Goal: Find specific page/section: Find specific page/section

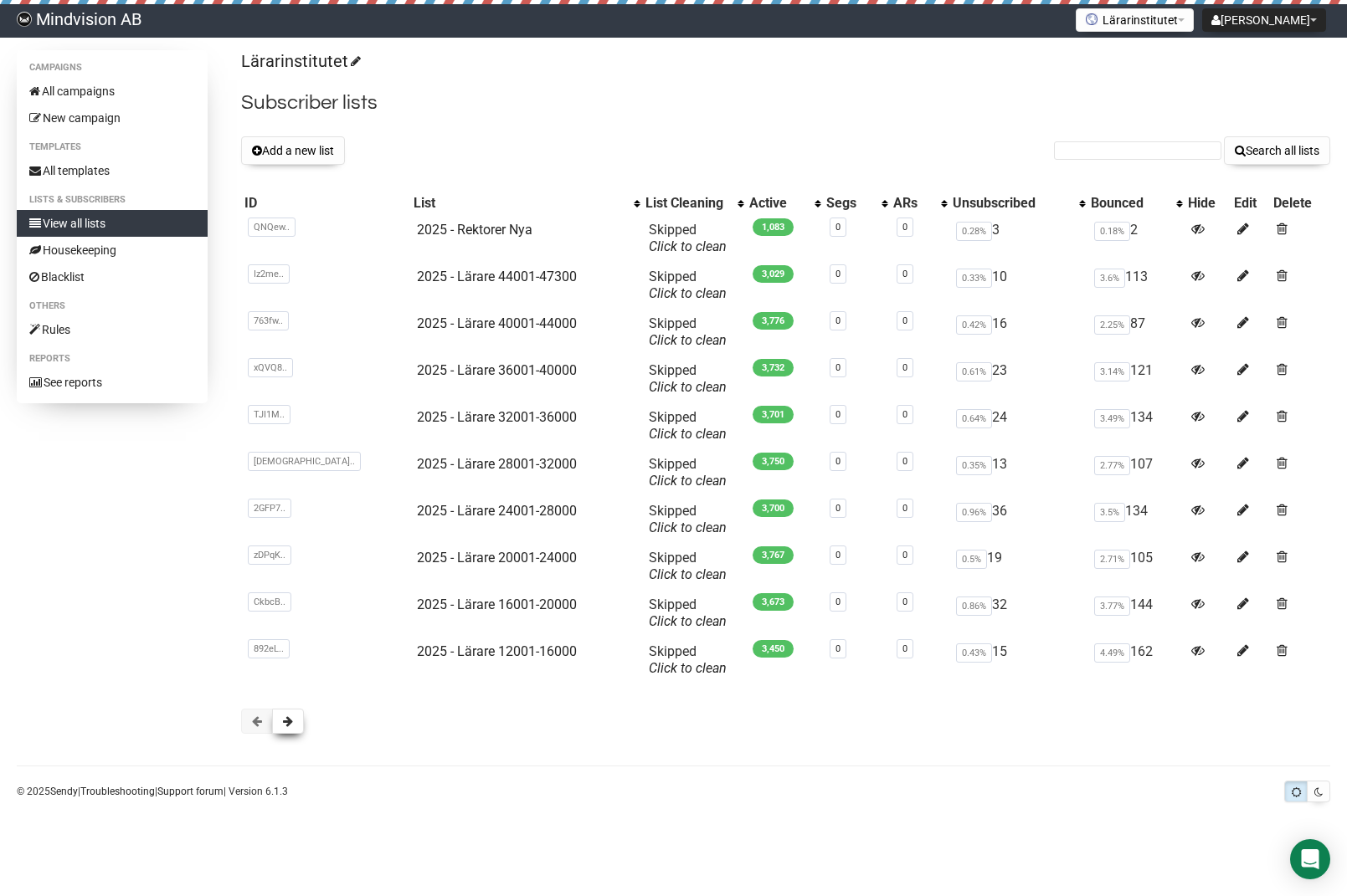
click at [289, 724] on span at bounding box center [288, 721] width 10 height 12
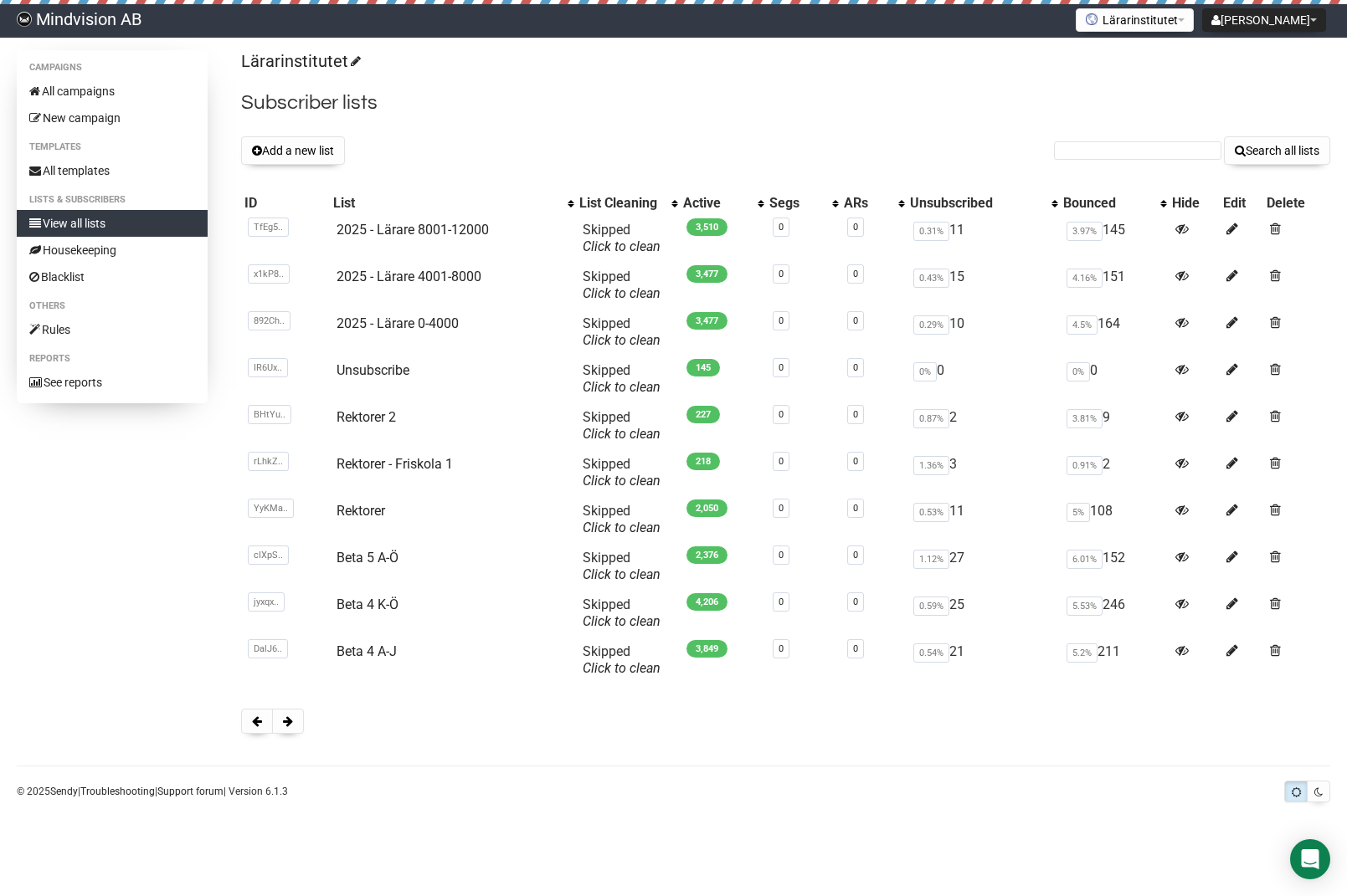
click at [289, 724] on span at bounding box center [288, 721] width 10 height 12
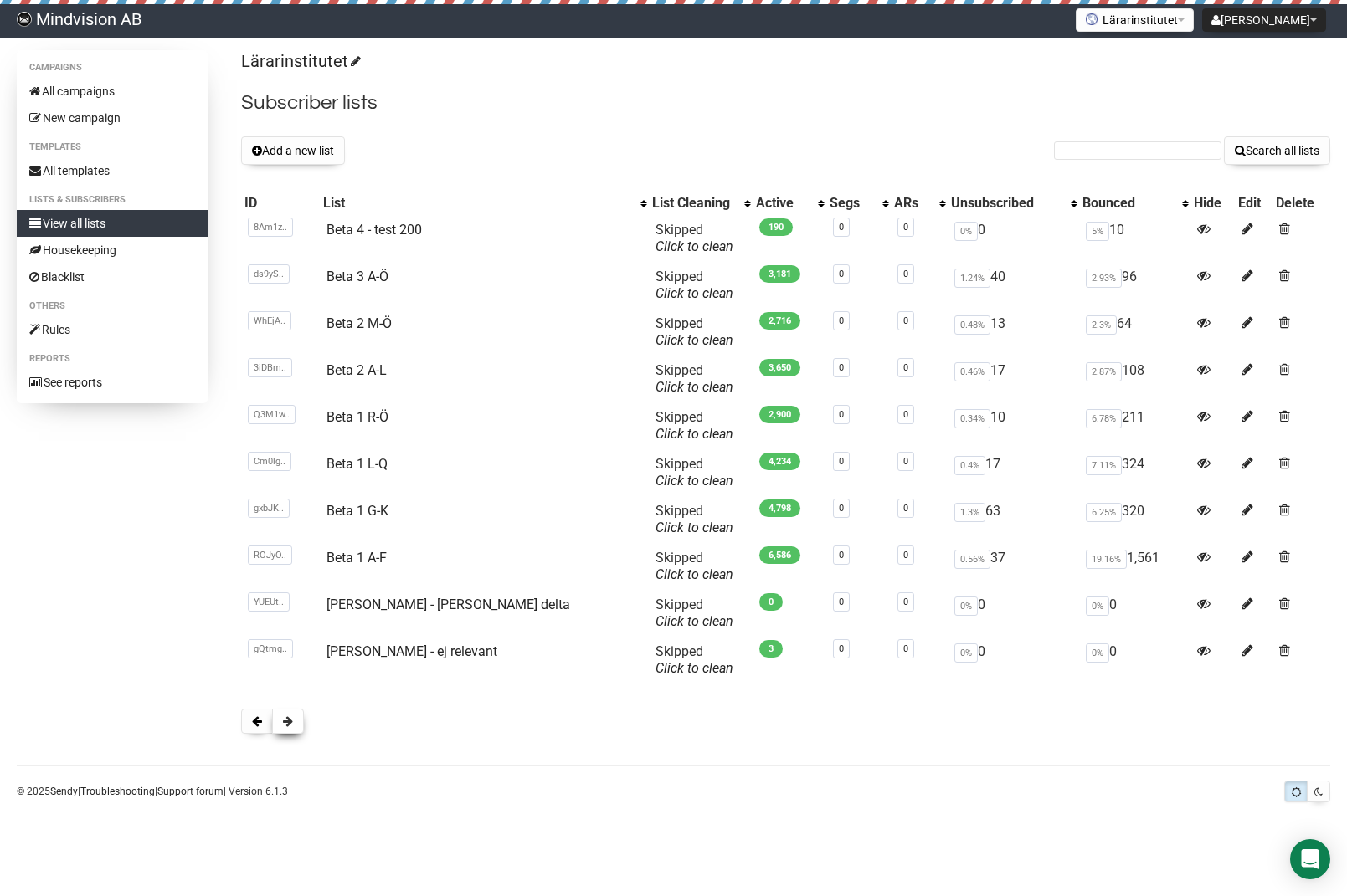
click at [299, 718] on button at bounding box center [288, 721] width 32 height 25
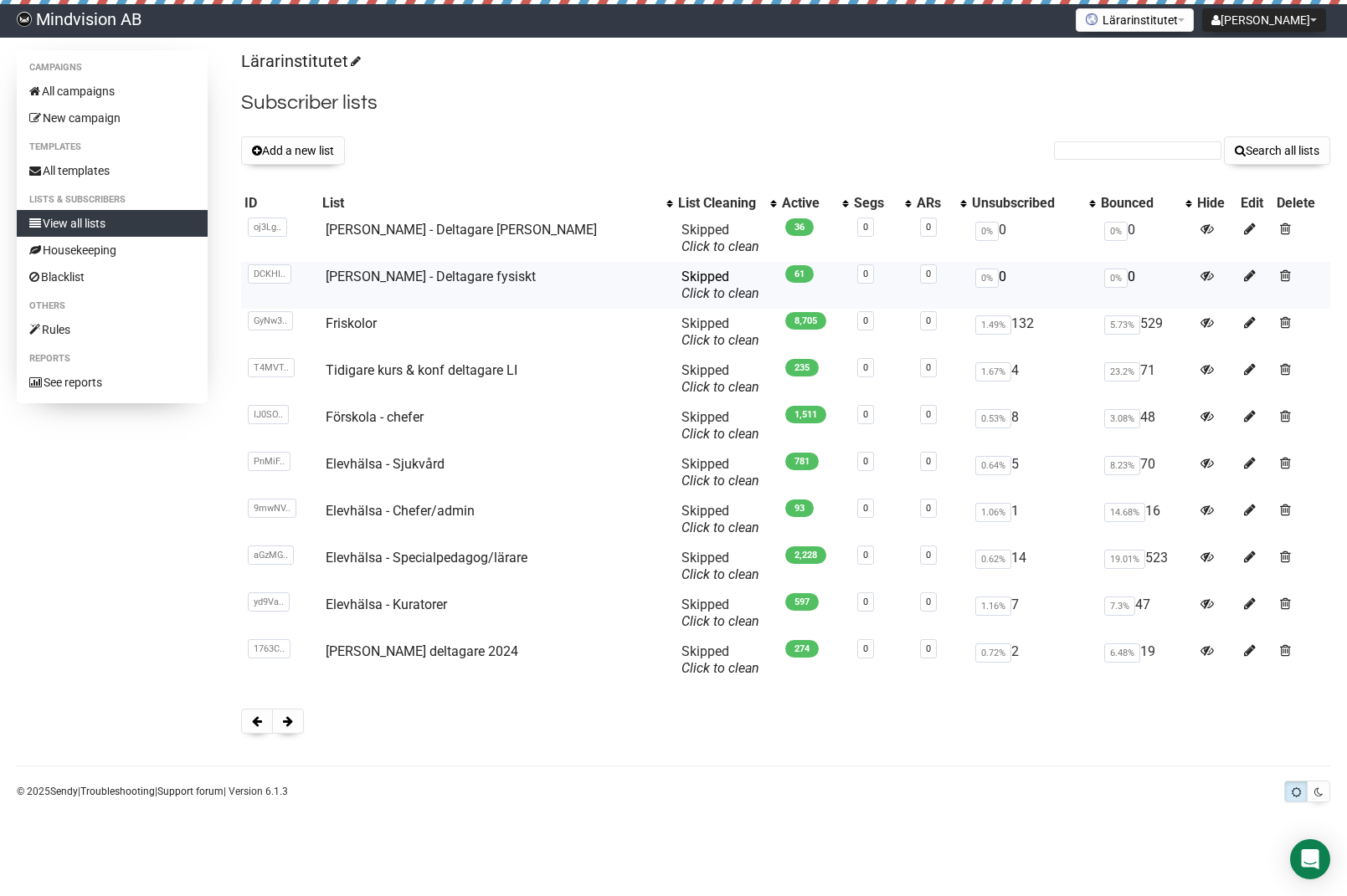
click at [428, 268] on td "Ross Greene - Deltagare fysiskt" at bounding box center [497, 285] width 356 height 47
click at [427, 278] on link "Ross Greene - Deltagare fysiskt" at bounding box center [430, 276] width 210 height 16
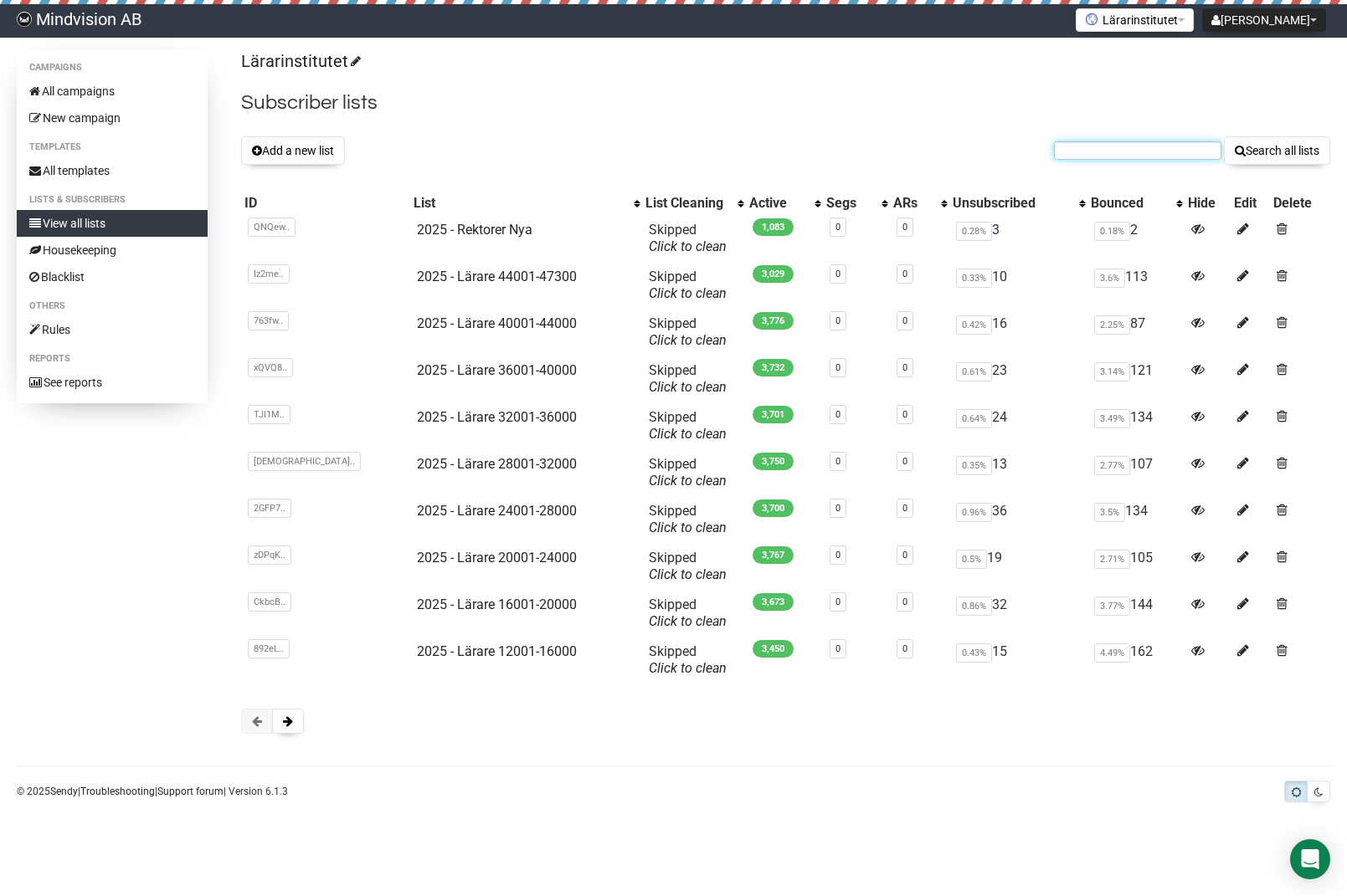
click at [1141, 151] on input "text" at bounding box center [1137, 151] width 168 height 19
paste input "magdalena.linden@edu.stockholm.se"
type input "magdalena.linden@edu.stockholm.se"
click at [1224, 137] on button "Search all lists" at bounding box center [1277, 151] width 106 height 28
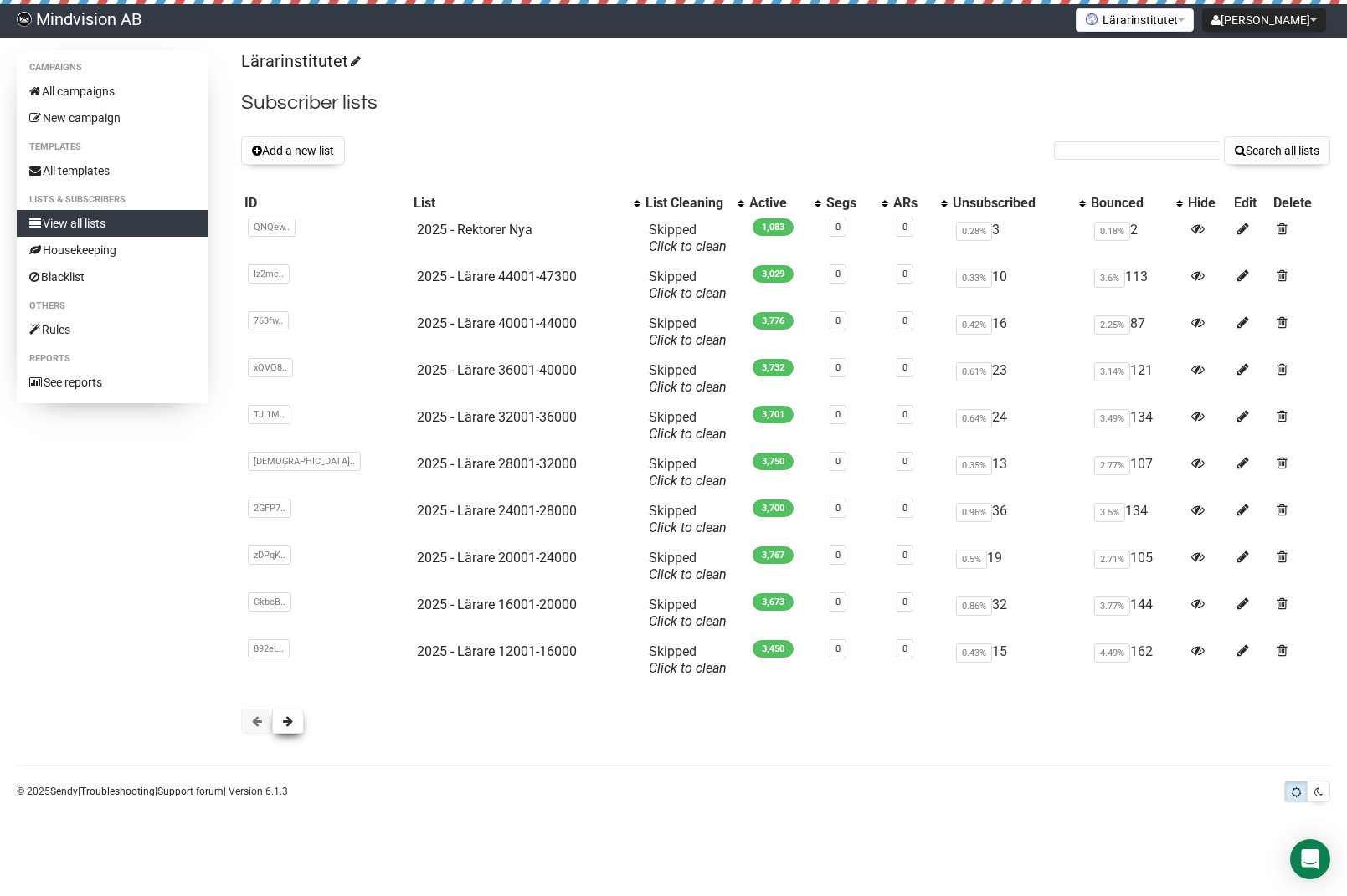
click at [298, 719] on button at bounding box center [288, 721] width 32 height 25
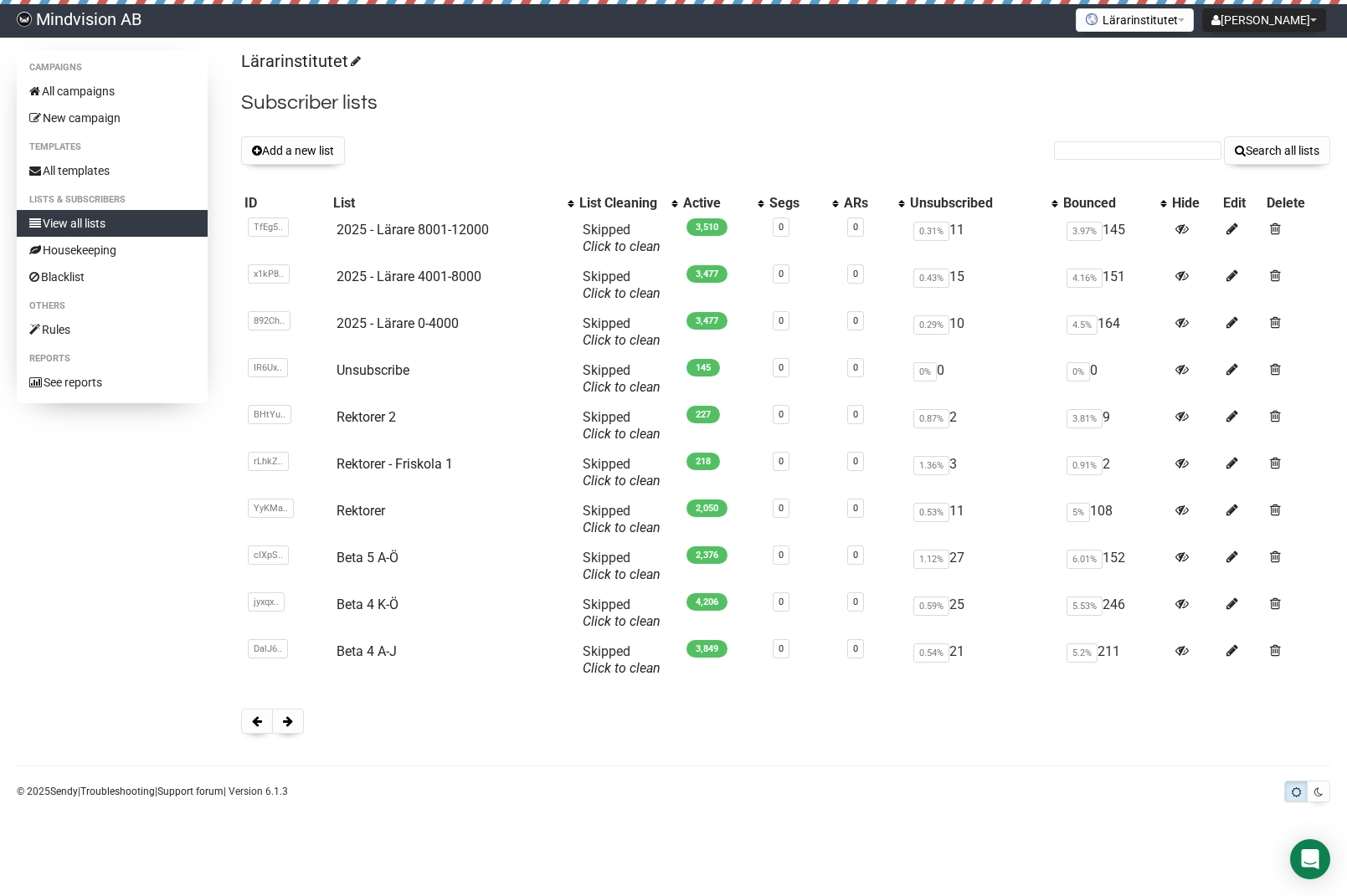
click at [298, 719] on button at bounding box center [288, 721] width 32 height 25
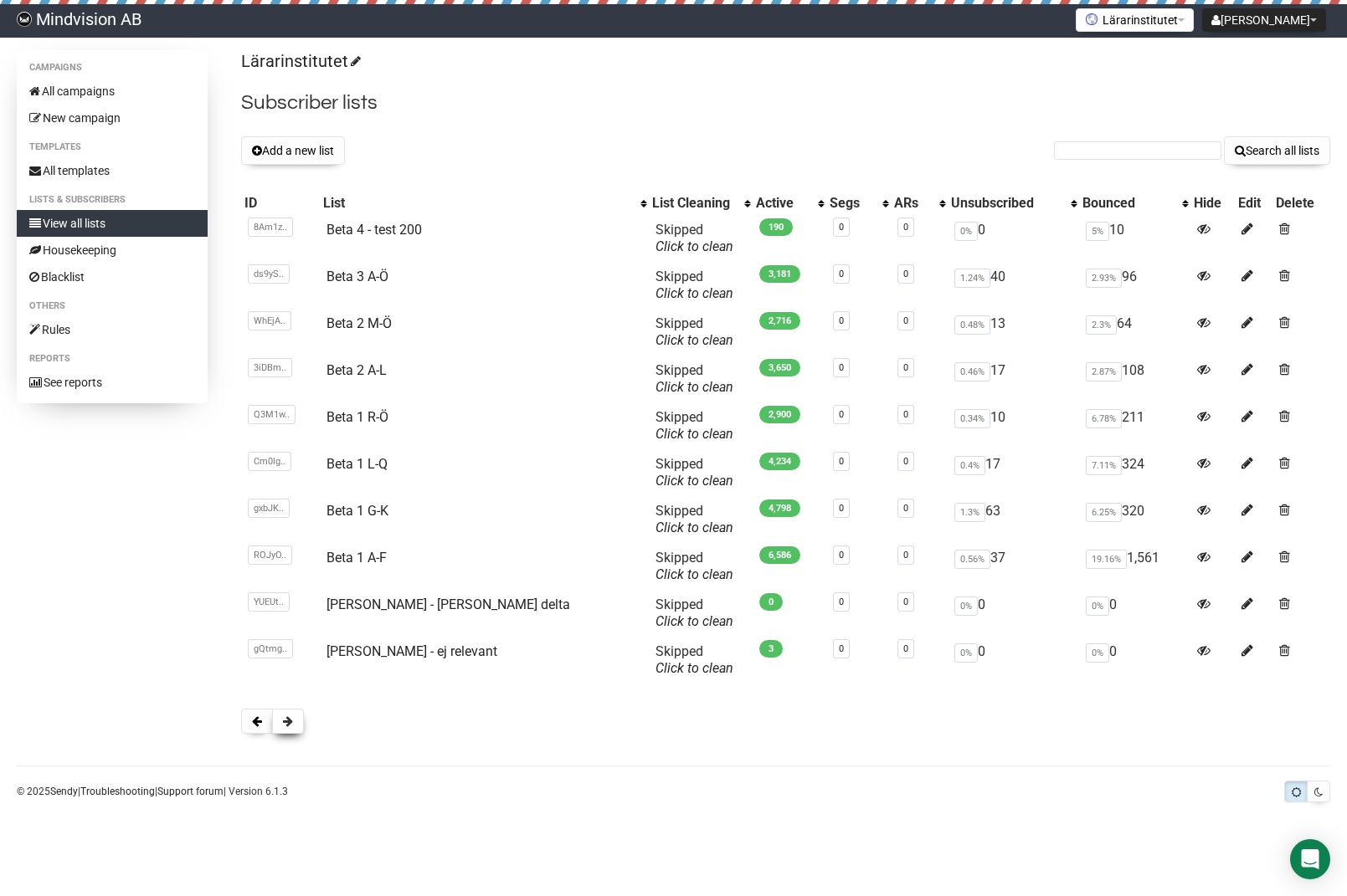
click at [289, 722] on span at bounding box center [288, 721] width 10 height 12
